Goal: Transaction & Acquisition: Purchase product/service

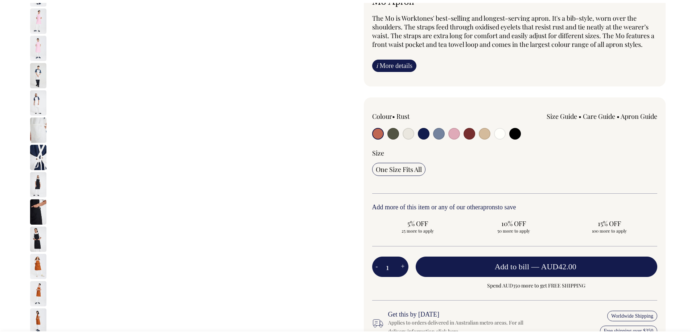
scroll to position [73, 0]
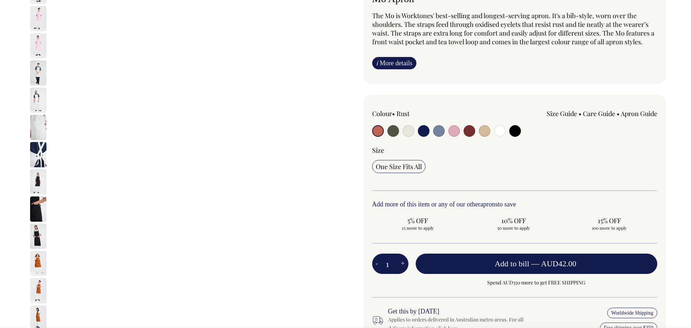
click at [442, 127] on input "radio" at bounding box center [439, 131] width 12 height 12
radio input "true"
select select "Blue/Grey"
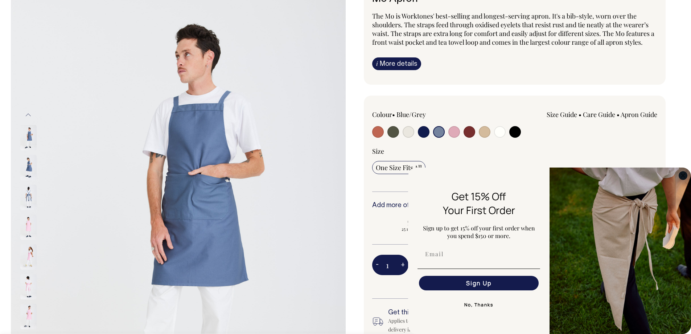
click at [684, 178] on circle "Close dialog" at bounding box center [683, 175] width 8 height 8
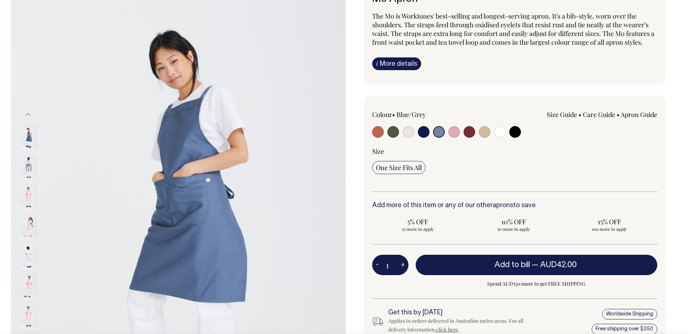
click at [24, 163] on img at bounding box center [28, 167] width 16 height 25
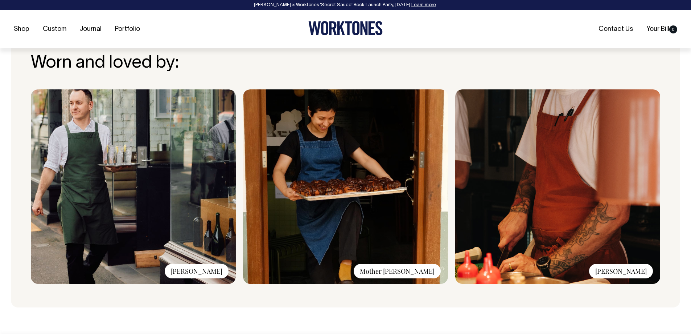
scroll to position [544, 0]
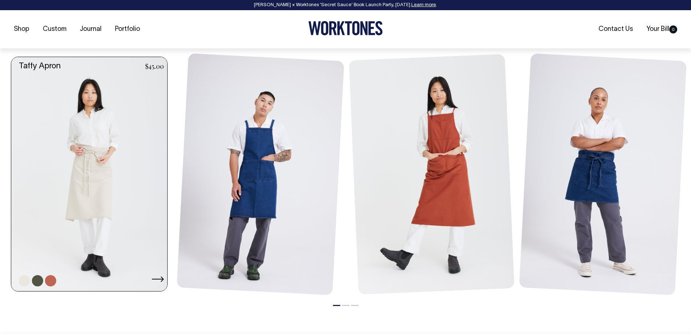
click at [108, 147] on link at bounding box center [91, 174] width 160 height 234
